Goal: Task Accomplishment & Management: Manage account settings

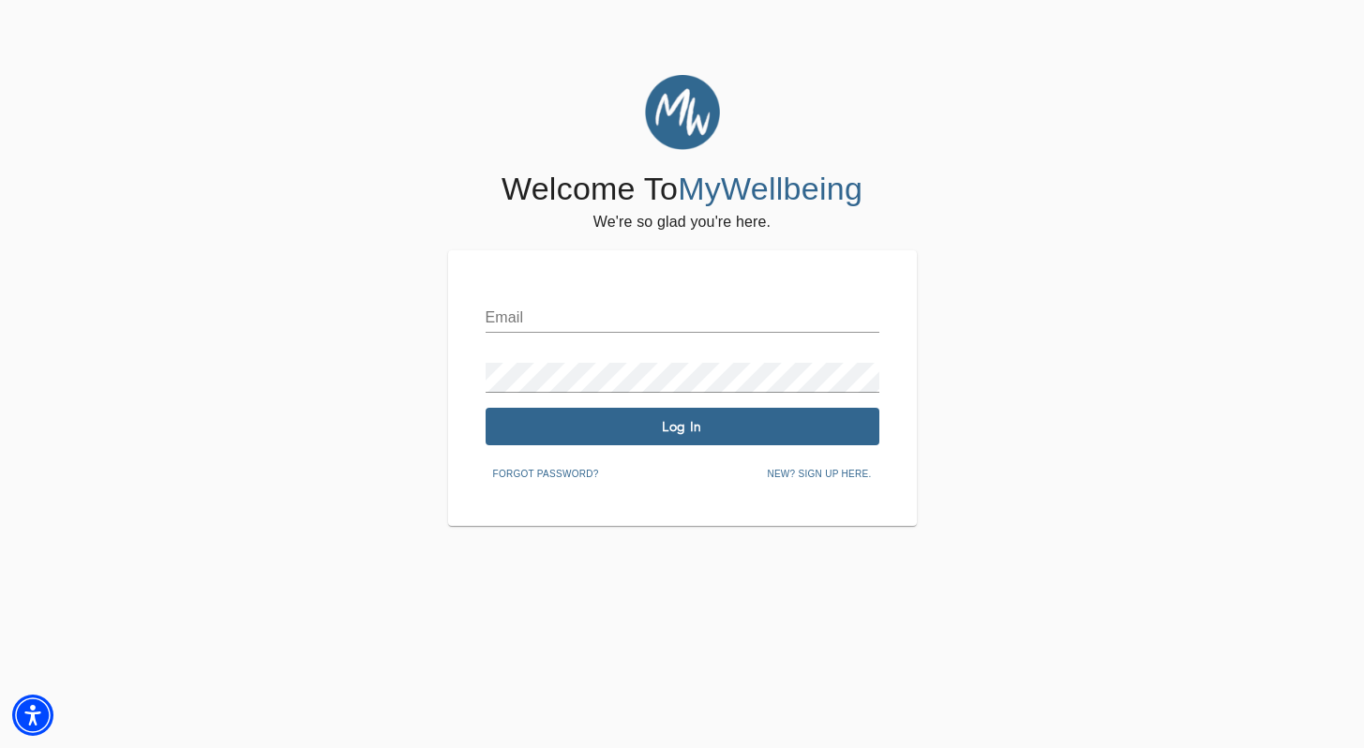
click at [582, 294] on div "Email" at bounding box center [683, 310] width 394 height 45
click at [580, 305] on input "text" at bounding box center [683, 318] width 394 height 30
type input "[PERSON_NAME][EMAIL_ADDRESS][DOMAIN_NAME]"
click at [679, 429] on span "Log In" at bounding box center [682, 427] width 379 height 18
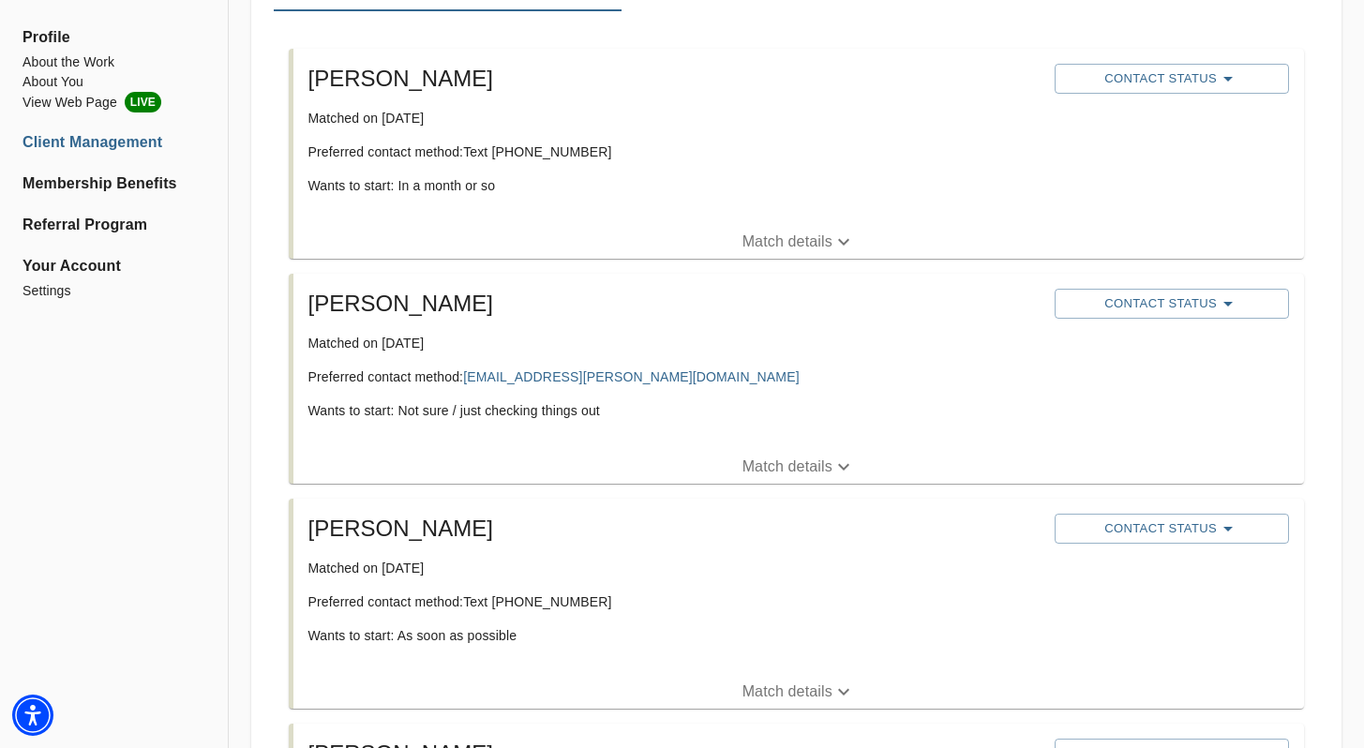
scroll to position [345, 0]
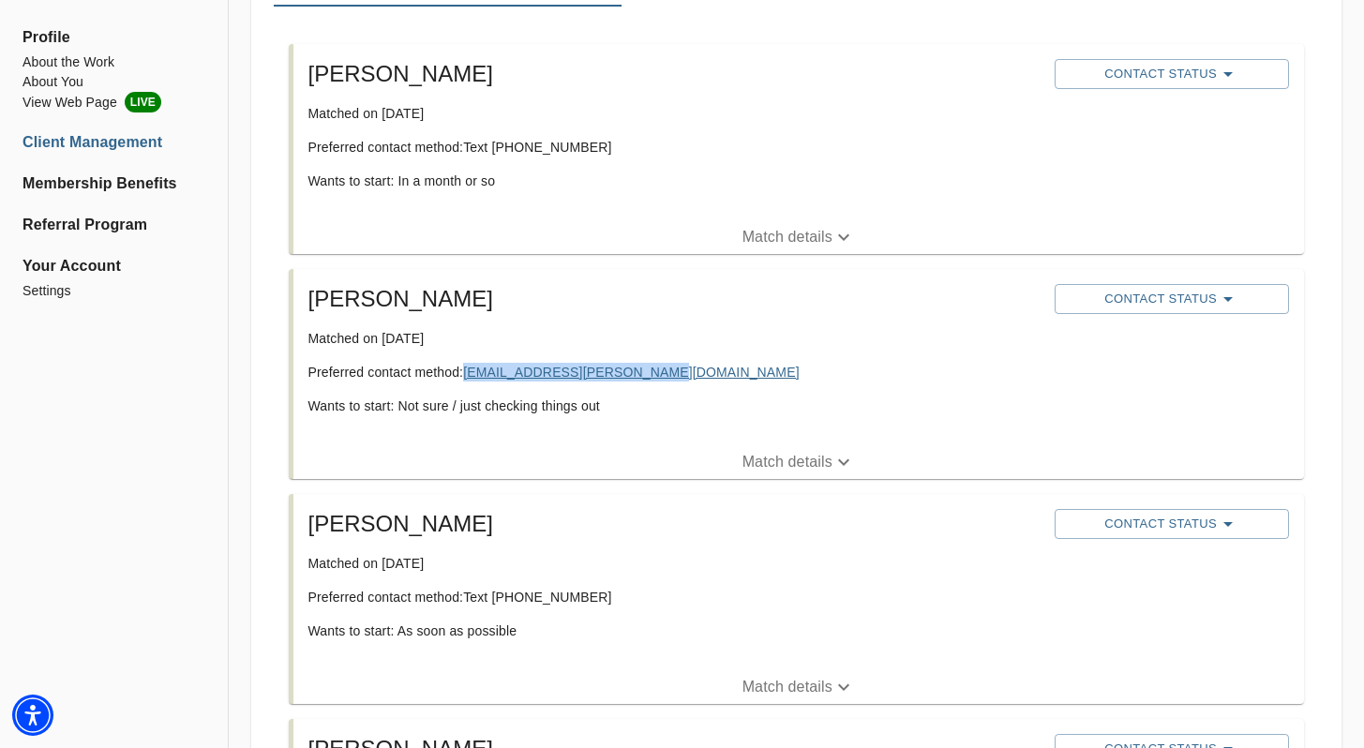
drag, startPoint x: 699, startPoint y: 377, endPoint x: 472, endPoint y: 376, distance: 226.9
click at [472, 376] on p "Preferred contact method: [EMAIL_ADDRESS][PERSON_NAME][DOMAIN_NAME]" at bounding box center [675, 372] width 732 height 19
copy link "[EMAIL_ADDRESS][PERSON_NAME][DOMAIN_NAME]"
click at [1104, 313] on button "Contact Status" at bounding box center [1172, 299] width 234 height 30
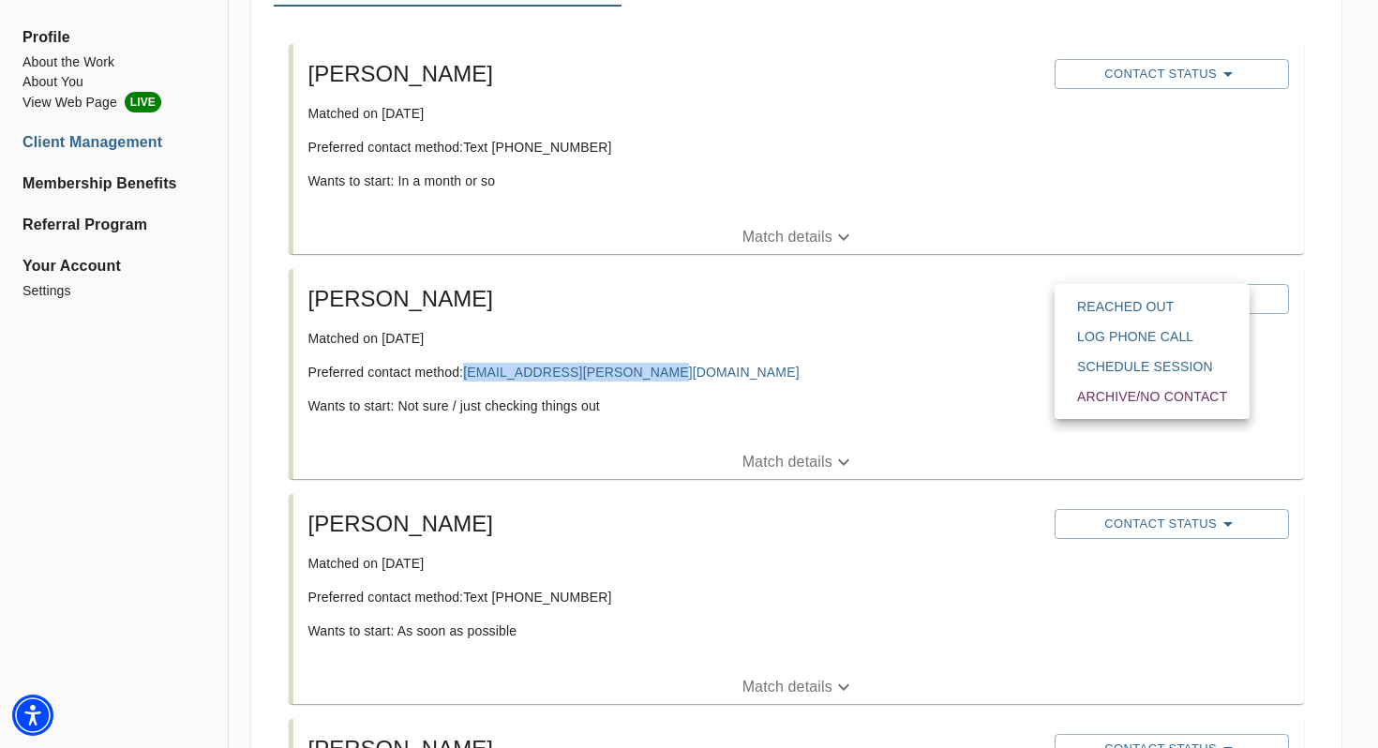
click at [1093, 301] on span "Reached Out" at bounding box center [1152, 306] width 150 height 19
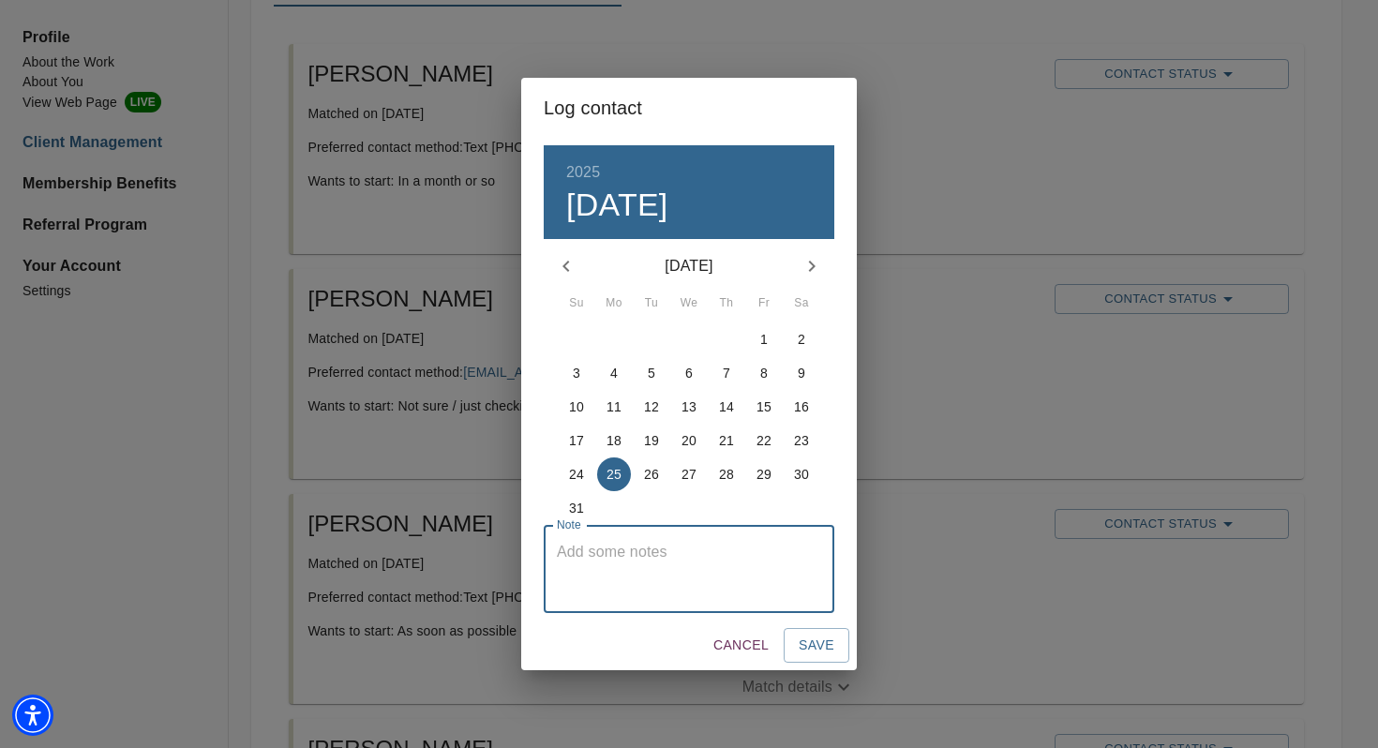
click at [753, 565] on textarea at bounding box center [689, 569] width 264 height 53
type textarea "email"
click at [802, 646] on span "Save" at bounding box center [817, 645] width 36 height 23
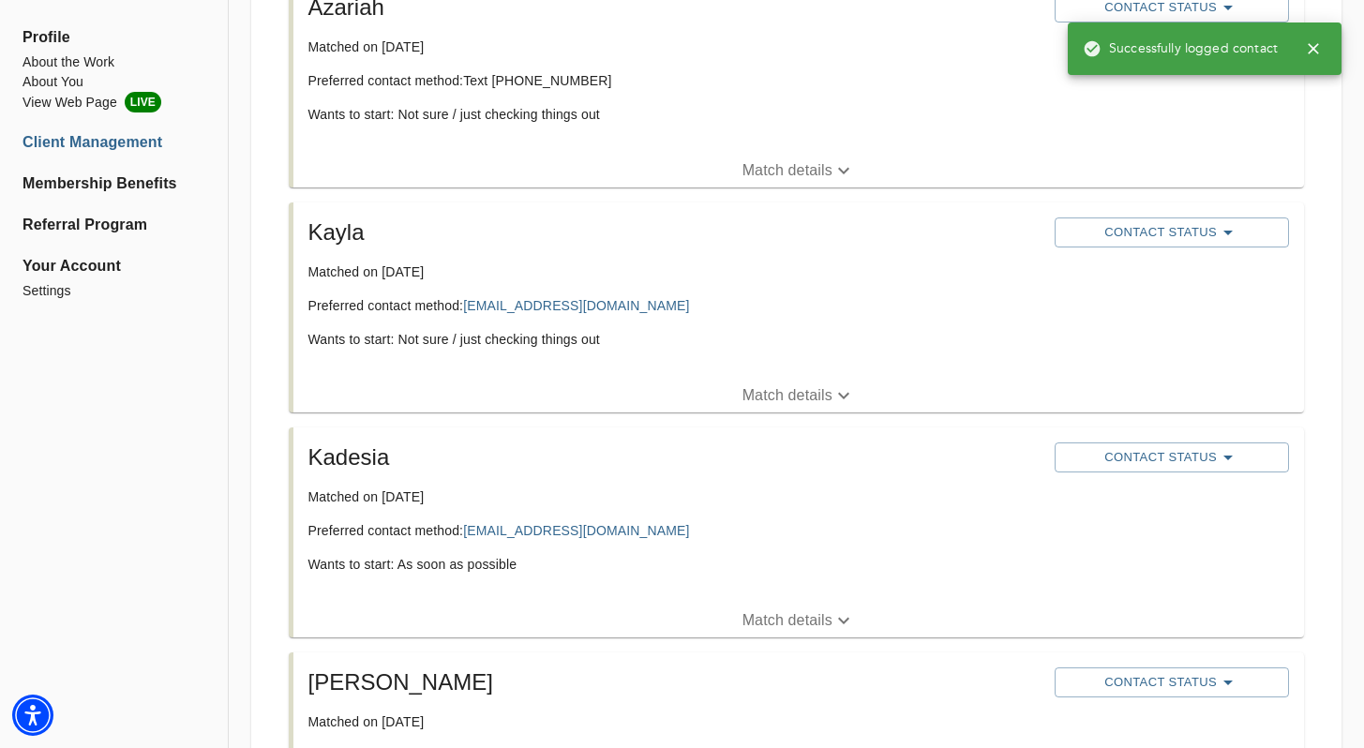
scroll to position [1363, 0]
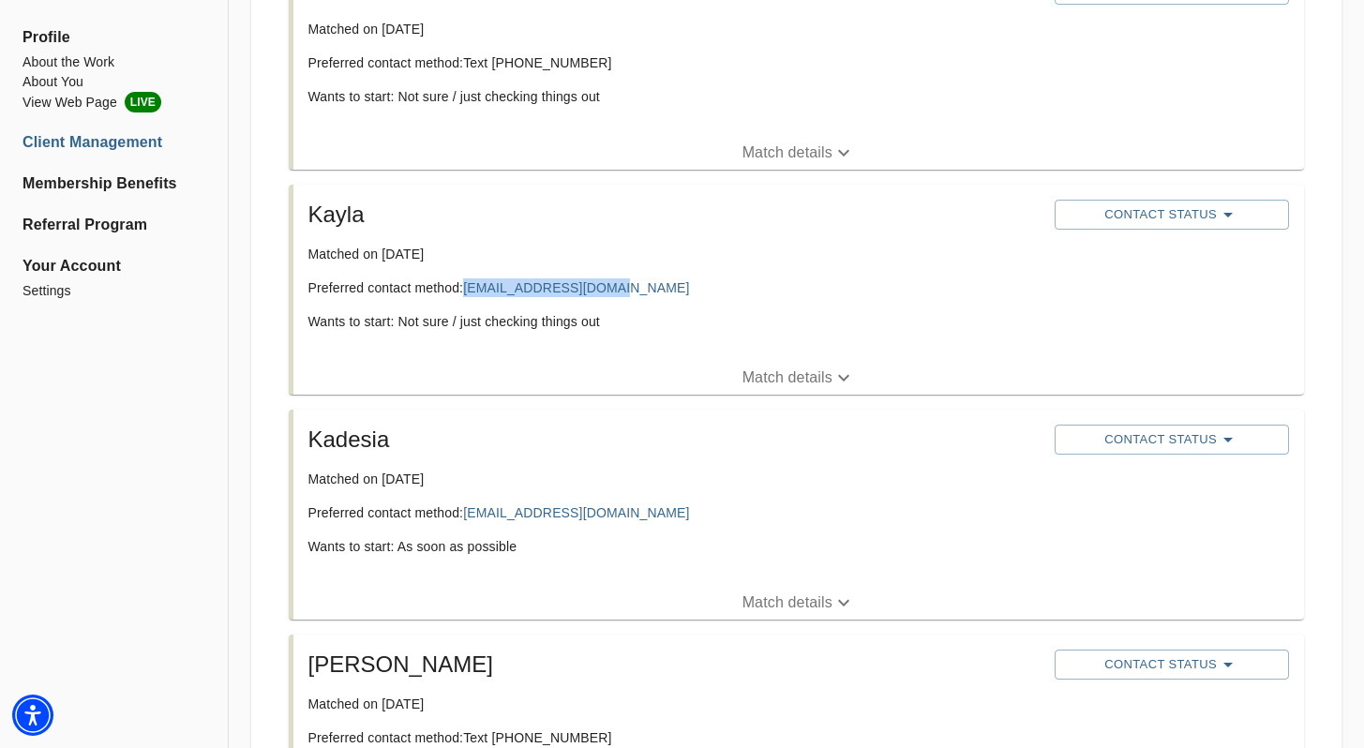
drag, startPoint x: 626, startPoint y: 282, endPoint x: 465, endPoint y: 290, distance: 161.5
click at [465, 290] on p "Preferred contact method: [EMAIL_ADDRESS][DOMAIN_NAME]" at bounding box center [675, 288] width 732 height 19
click at [834, 388] on icon "button" at bounding box center [844, 378] width 23 height 23
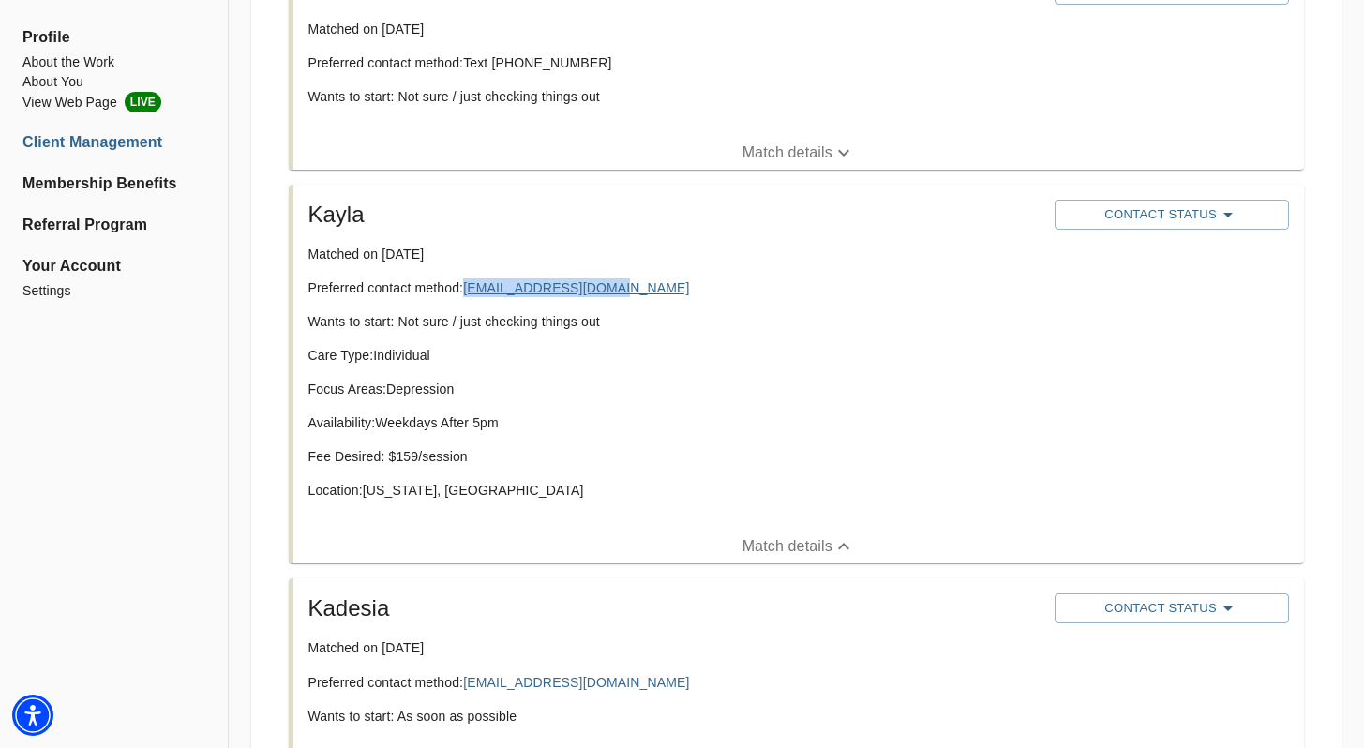
copy link "[EMAIL_ADDRESS][DOMAIN_NAME]"
click at [1228, 206] on icon "button" at bounding box center [1228, 214] width 23 height 23
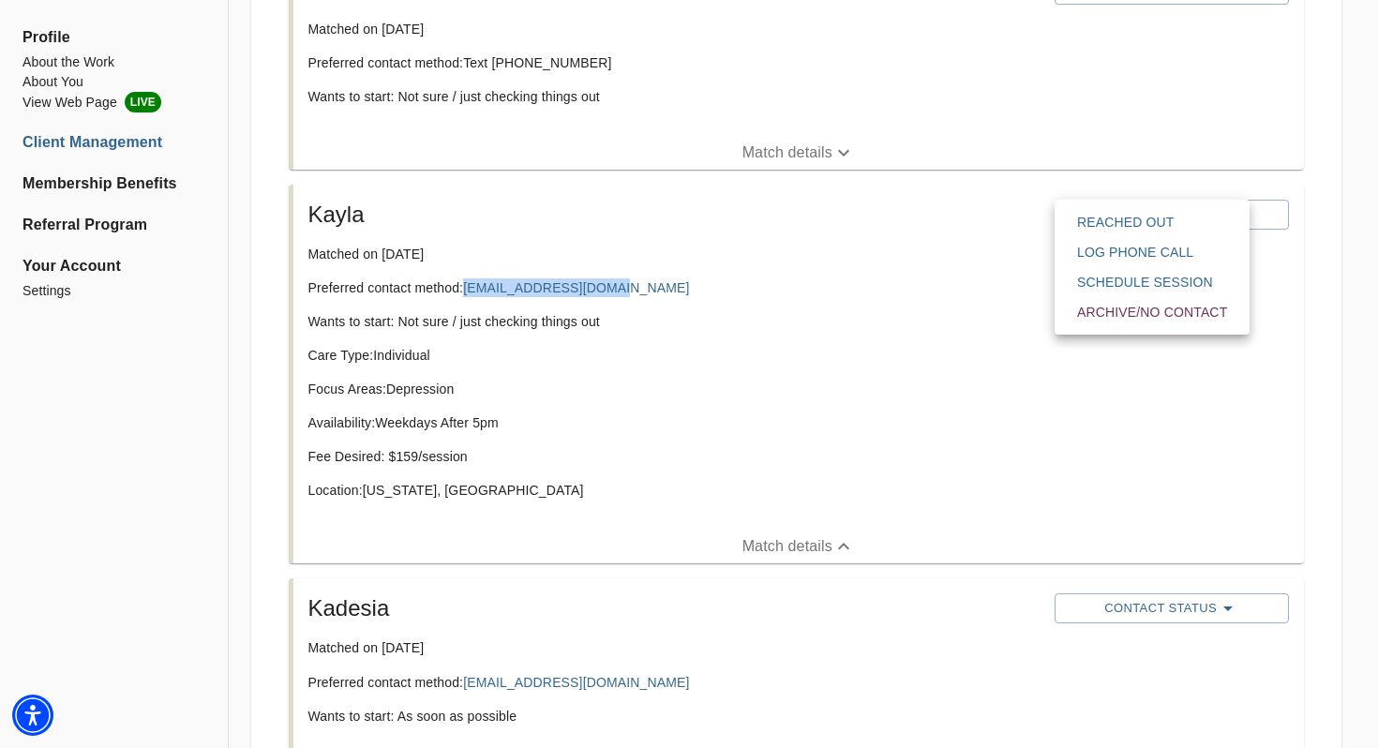
click at [1149, 213] on span "Reached Out" at bounding box center [1152, 222] width 150 height 19
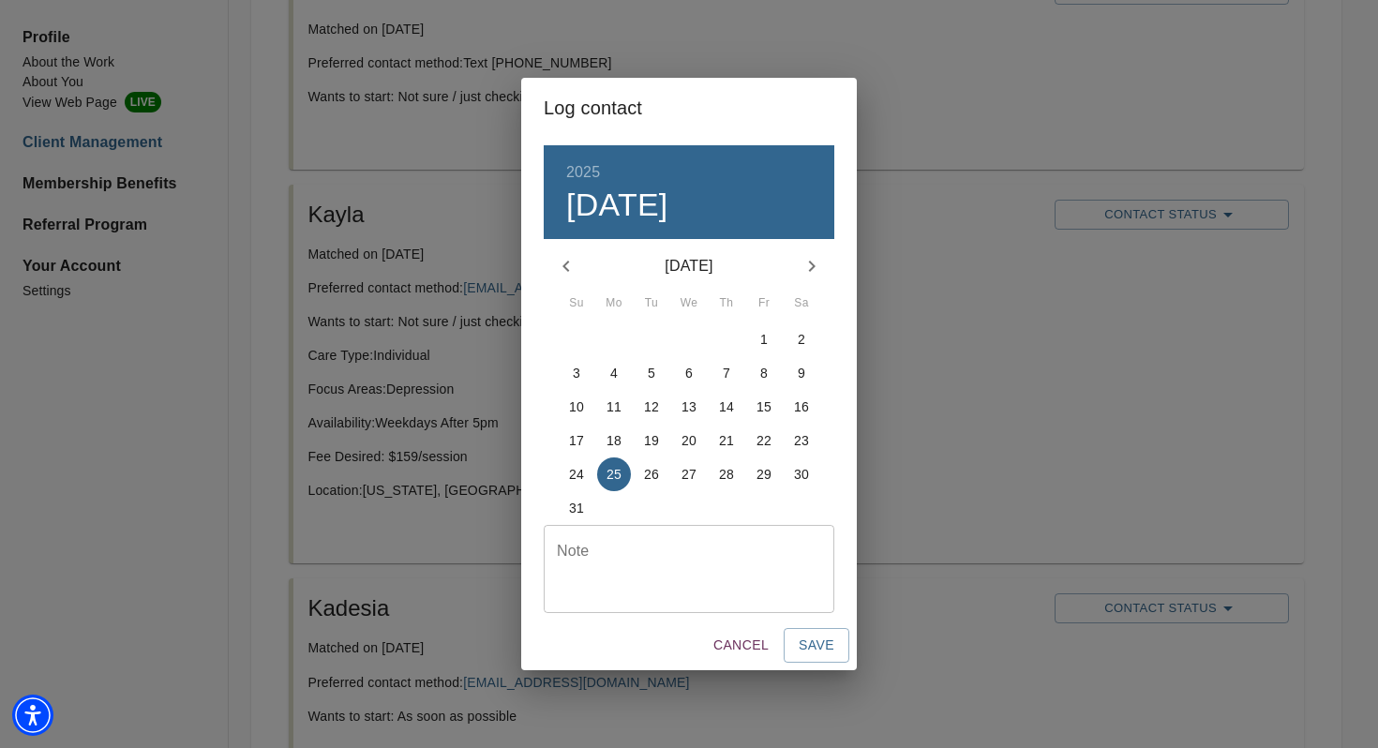
click at [699, 536] on div "Note" at bounding box center [689, 569] width 291 height 88
type textarea "email"
click at [818, 630] on button "Save" at bounding box center [817, 645] width 66 height 35
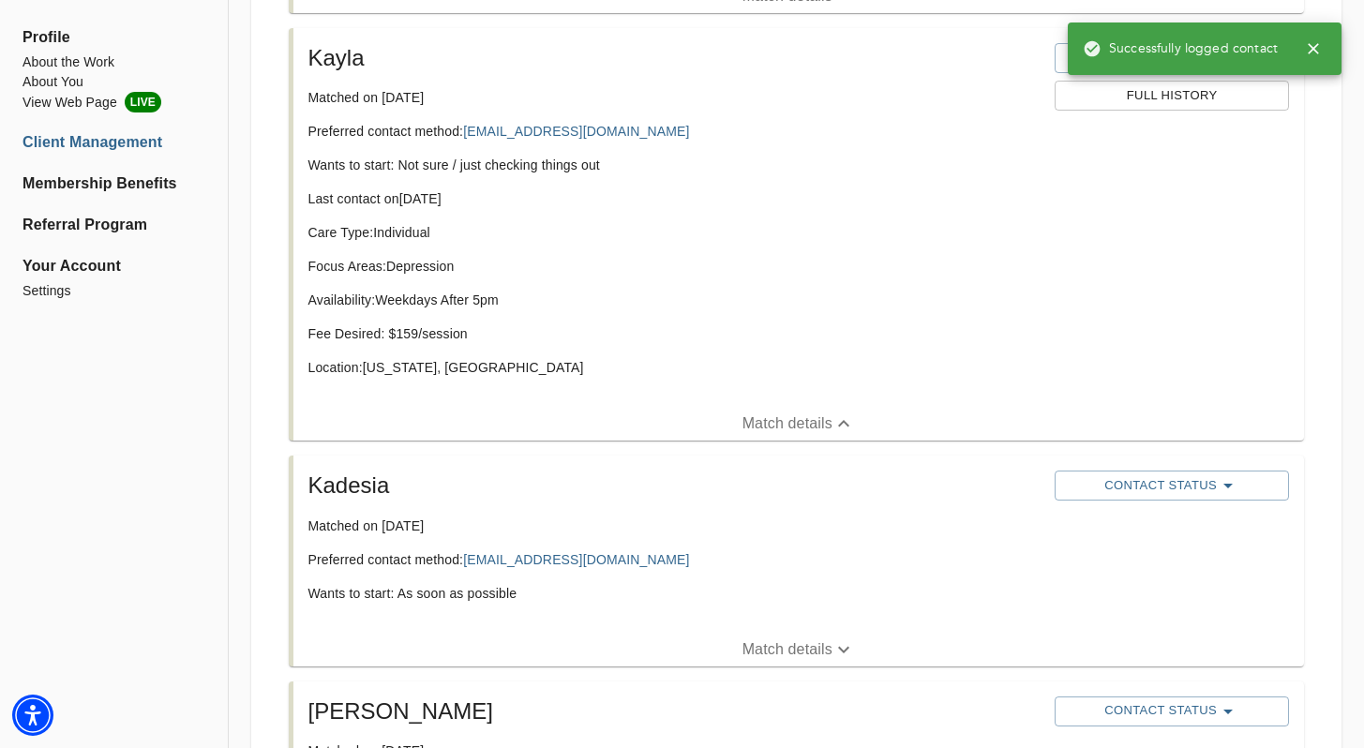
scroll to position [1834, 0]
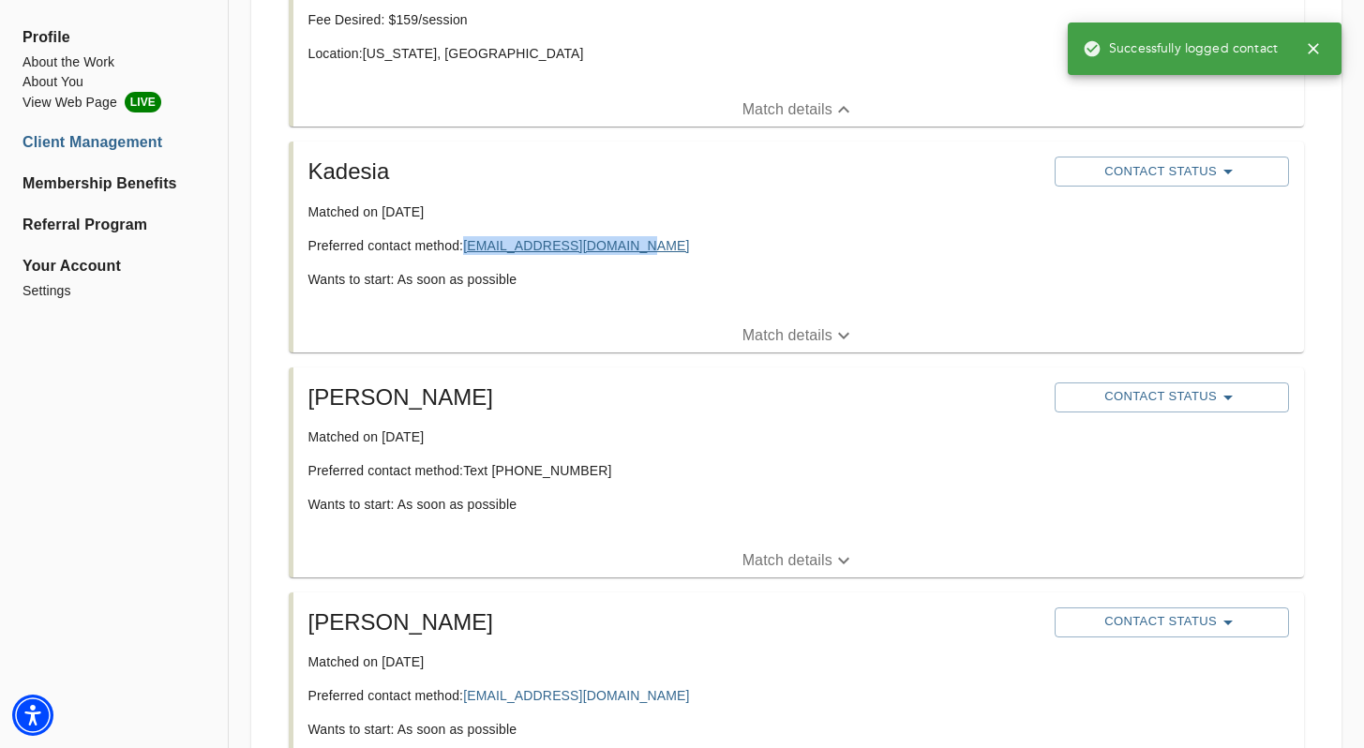
drag, startPoint x: 654, startPoint y: 245, endPoint x: 466, endPoint y: 240, distance: 187.6
click at [466, 240] on p "Preferred contact method: [EMAIL_ADDRESS][DOMAIN_NAME]" at bounding box center [675, 245] width 732 height 19
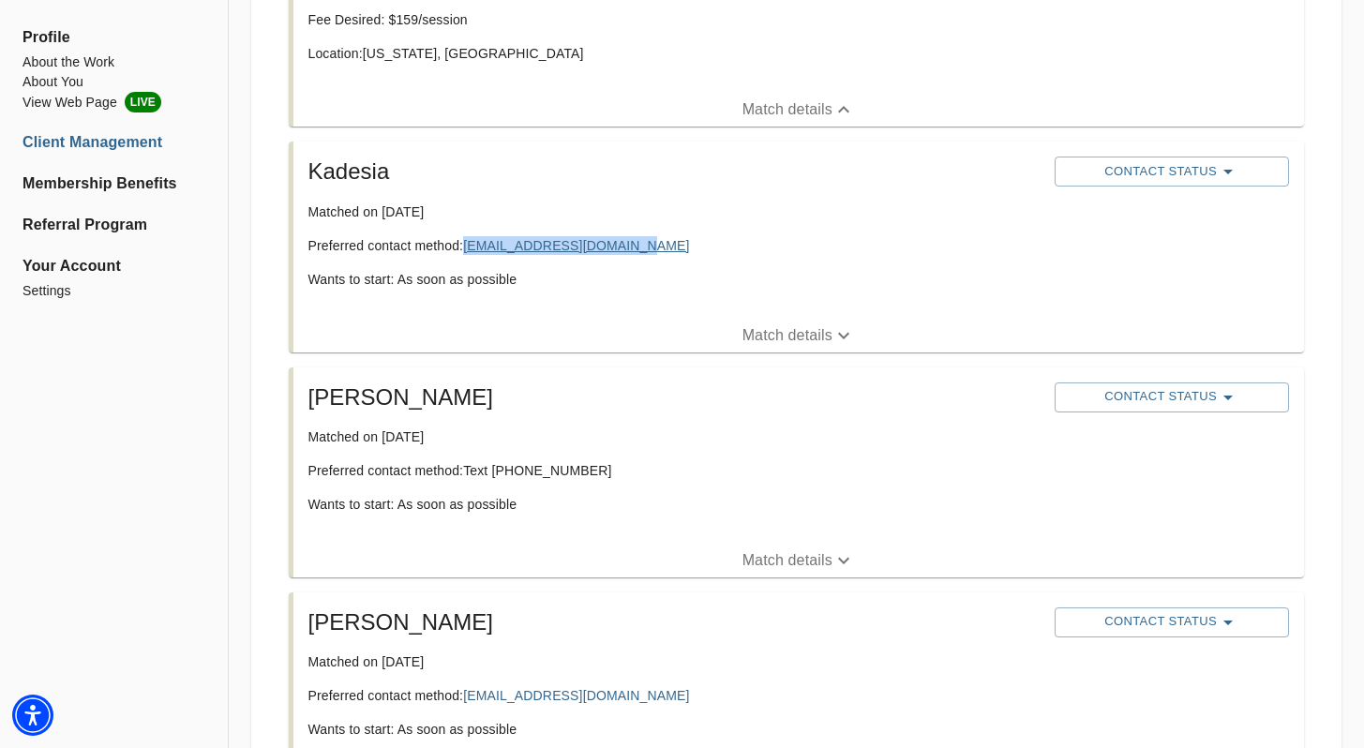
copy link "[EMAIL_ADDRESS][DOMAIN_NAME]"
click at [1167, 166] on span "Contact Status" at bounding box center [1172, 171] width 216 height 23
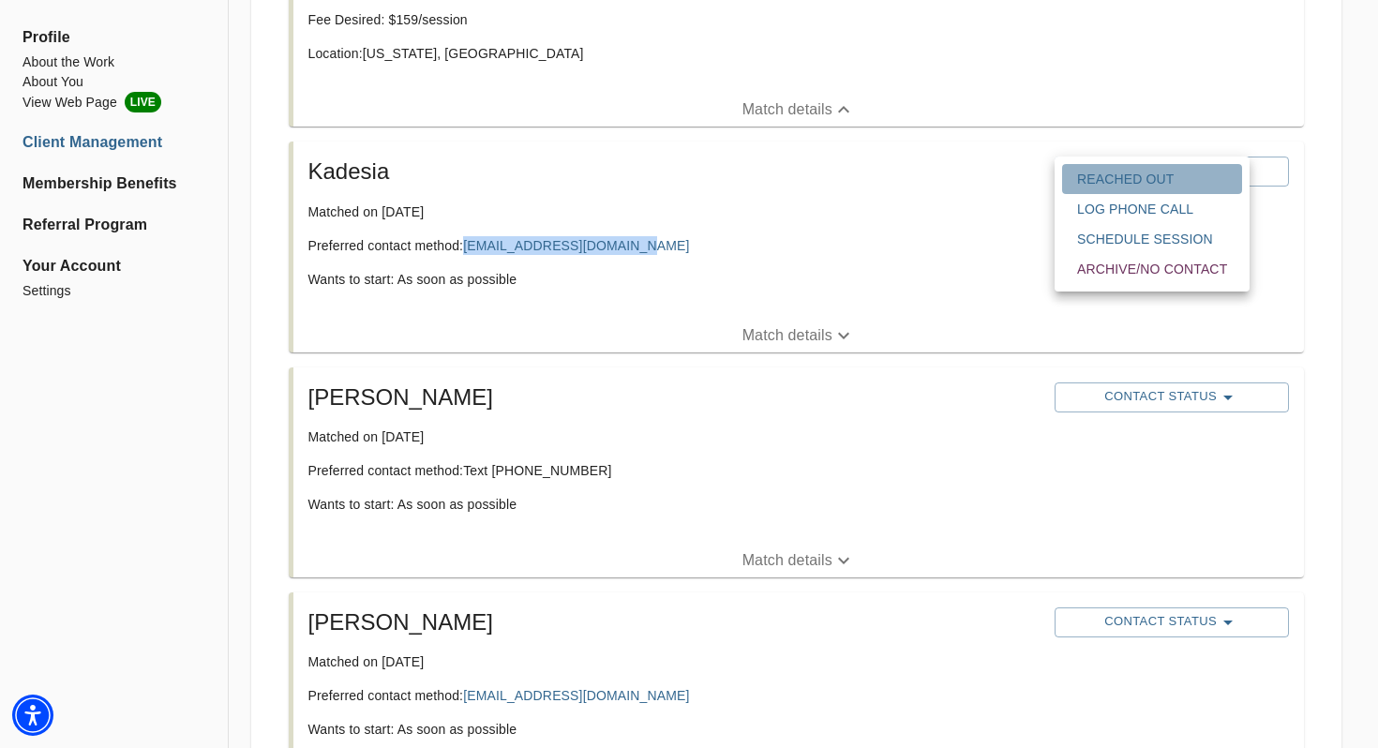
click at [1096, 170] on span "Reached Out" at bounding box center [1152, 179] width 150 height 19
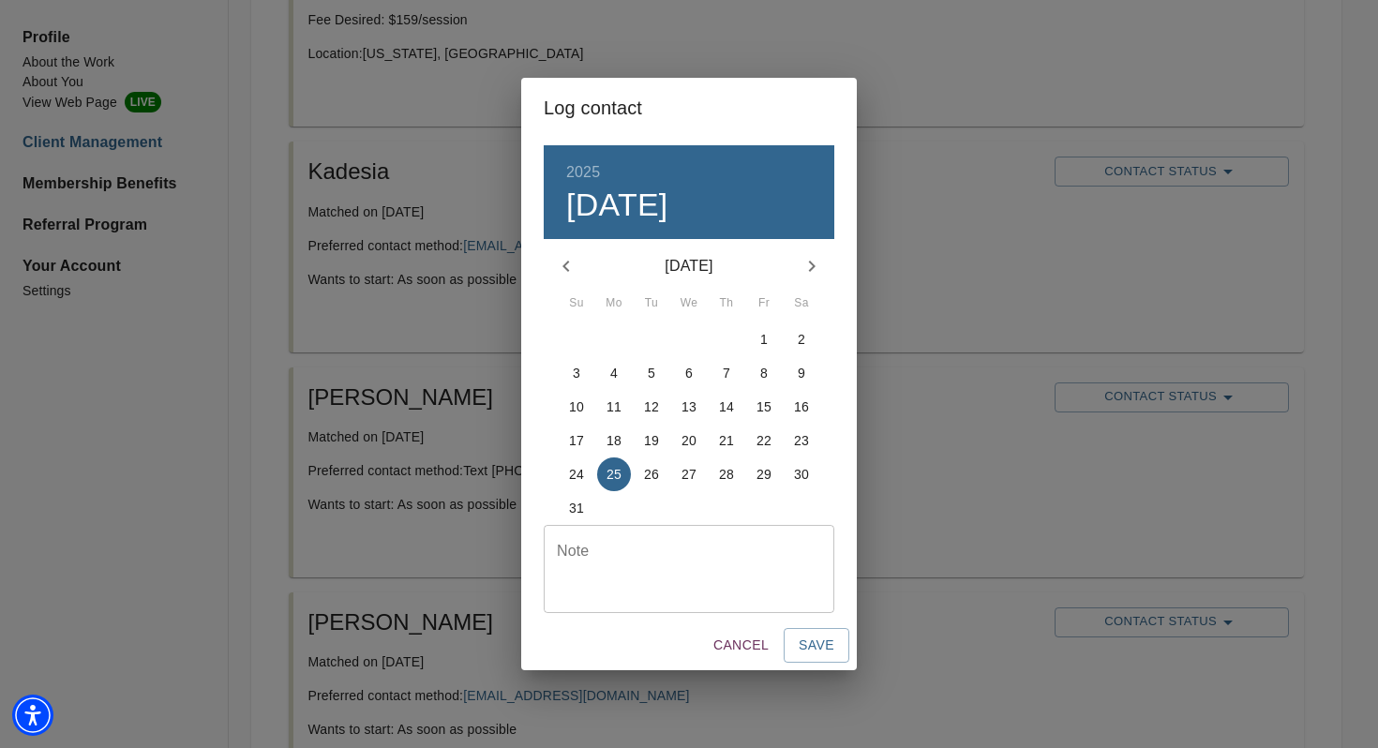
click at [669, 566] on textarea at bounding box center [689, 569] width 264 height 53
type textarea "email"
click at [818, 633] on button "Save" at bounding box center [817, 645] width 66 height 35
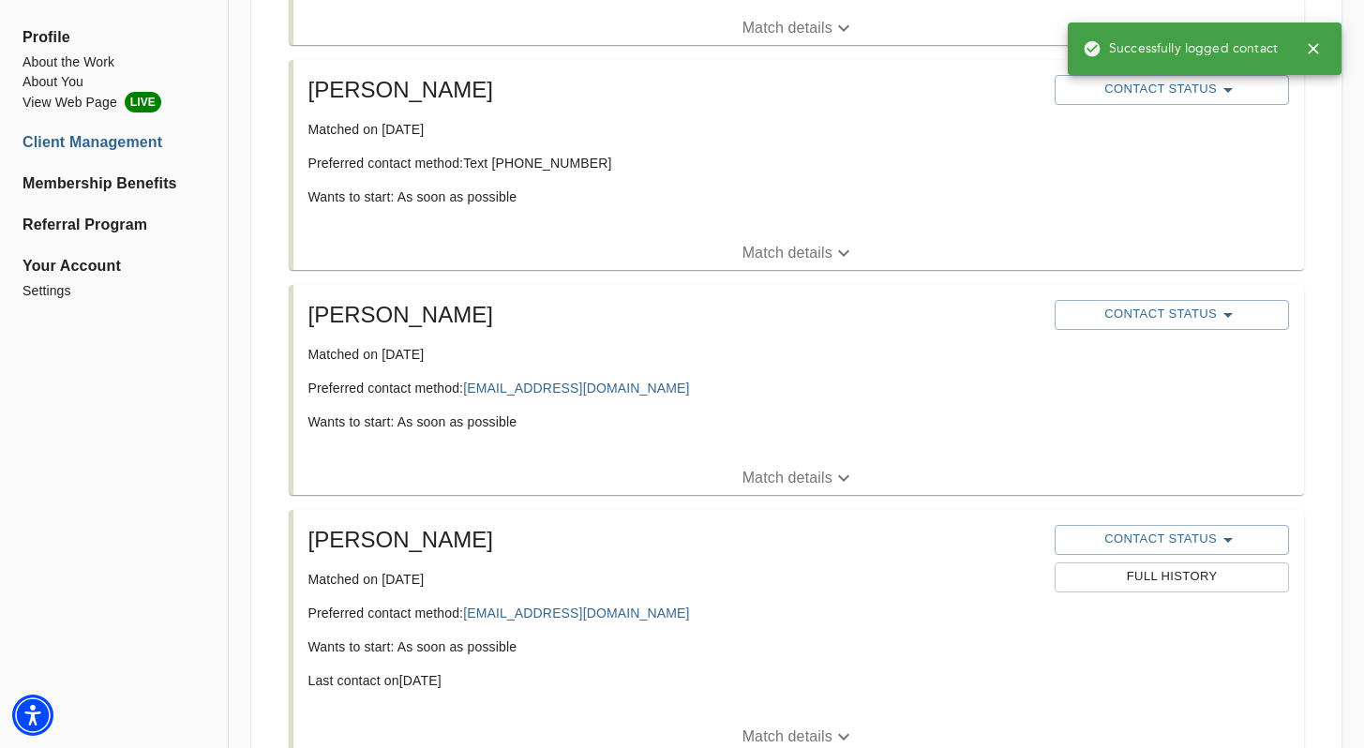
scroll to position [2178, 0]
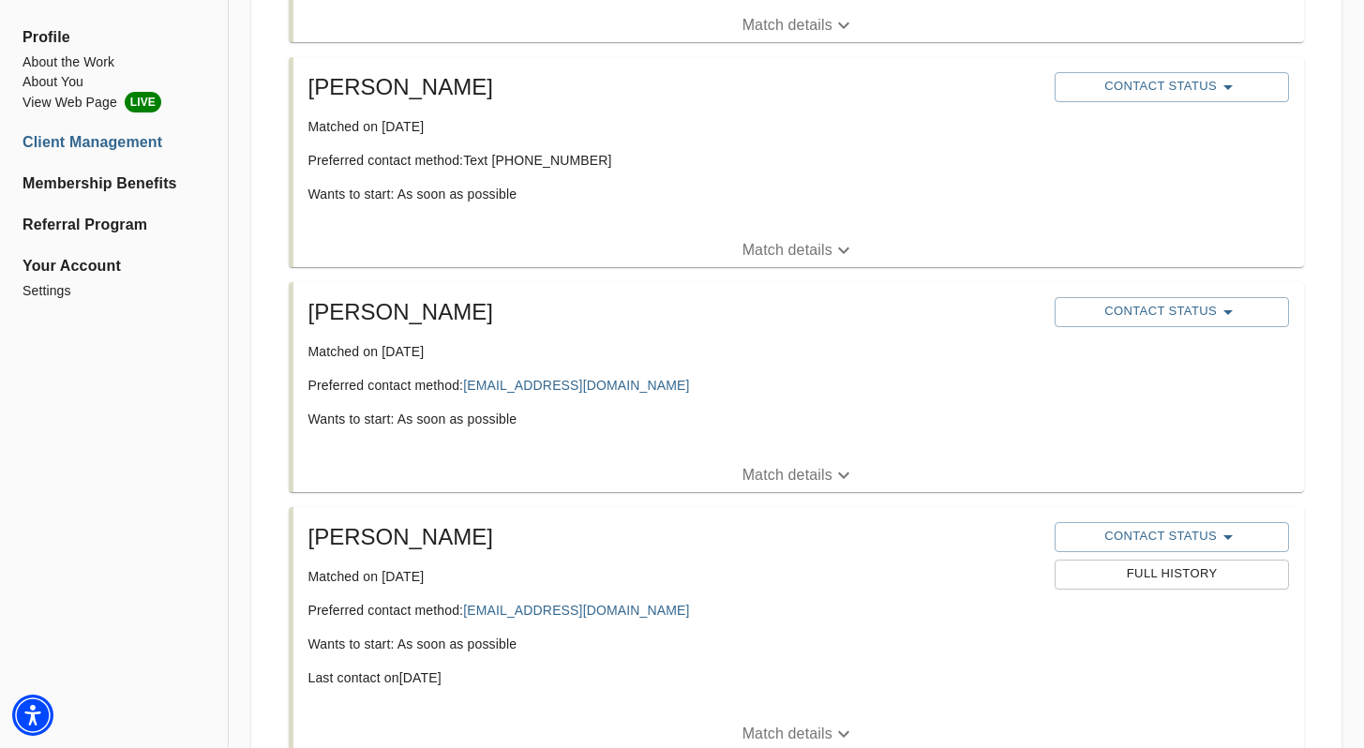
click at [710, 474] on span "Match details" at bounding box center [799, 475] width 1011 height 23
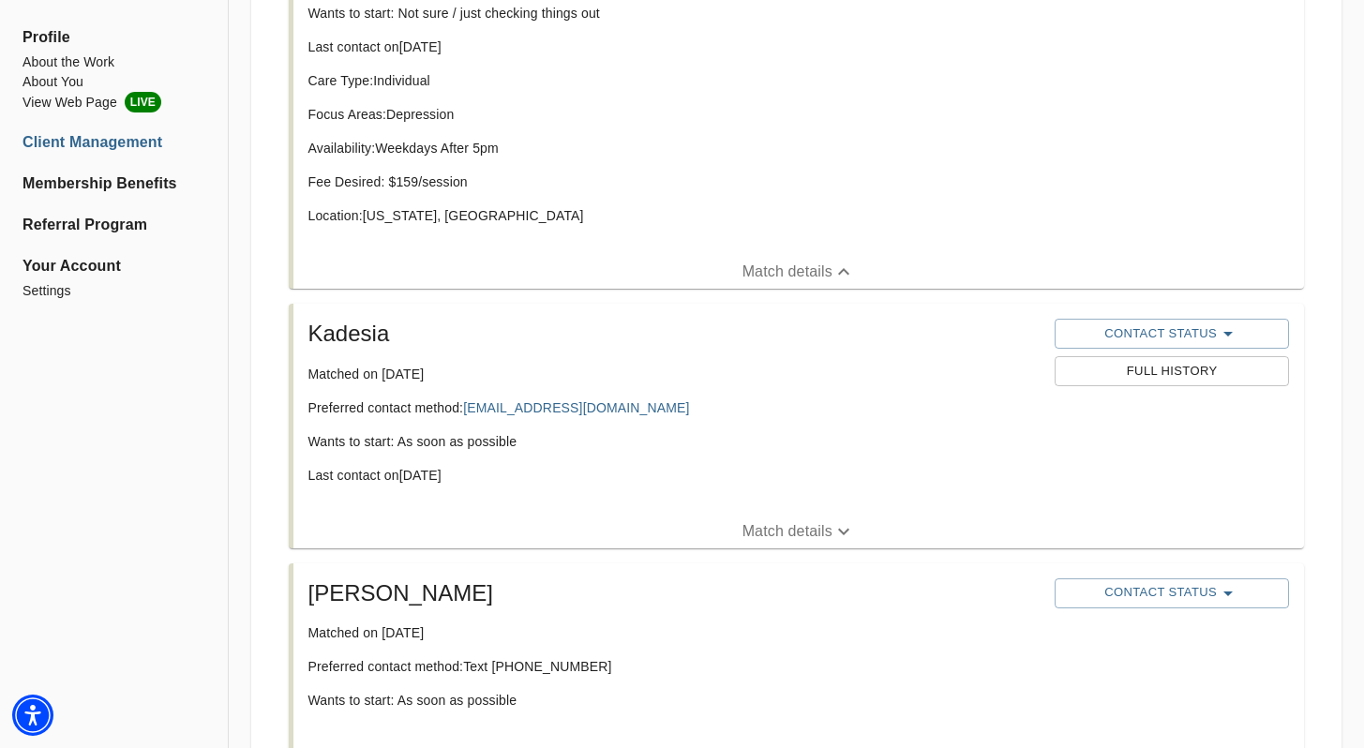
scroll to position [1764, 0]
